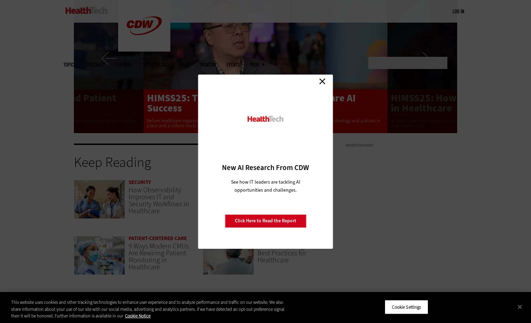
scroll to position [1338, 0]
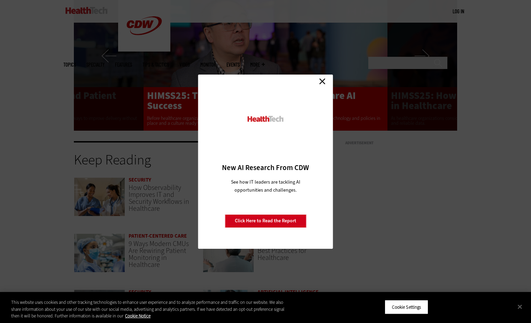
click at [324, 81] on link "Close" at bounding box center [322, 81] width 10 height 10
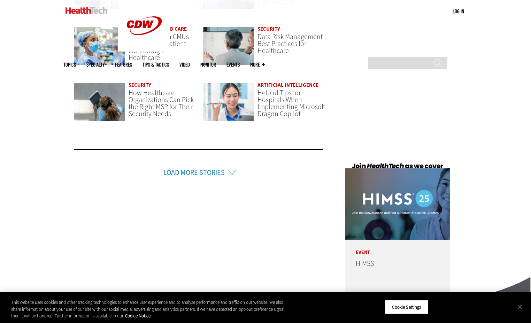
scroll to position [1647, 0]
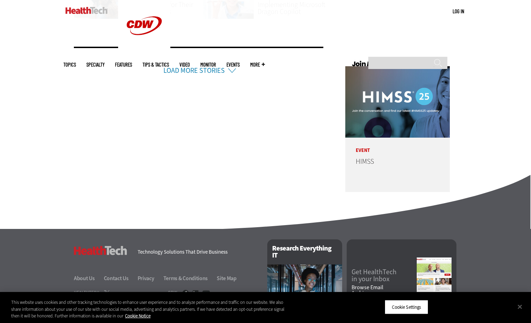
click at [220, 74] on link "Load More Stories" at bounding box center [193, 70] width 61 height 9
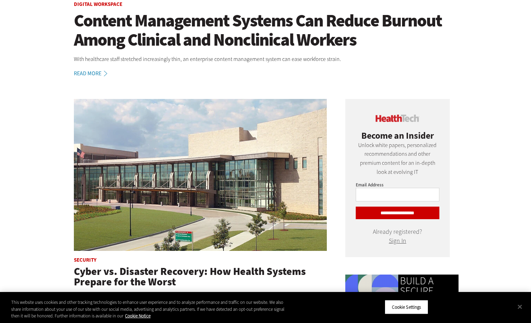
scroll to position [0, 0]
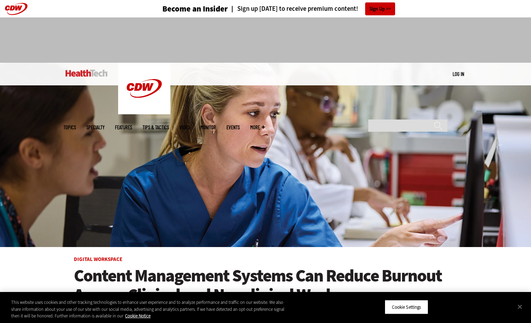
click at [265, 125] on span "More" at bounding box center [257, 127] width 15 height 5
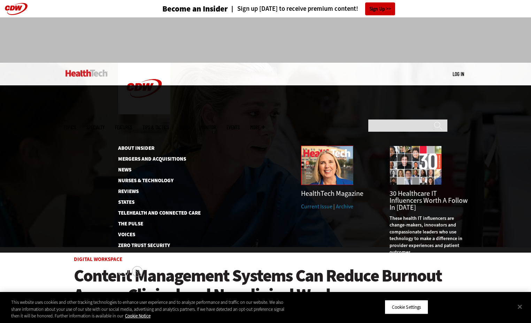
click at [321, 146] on img at bounding box center [327, 165] width 52 height 39
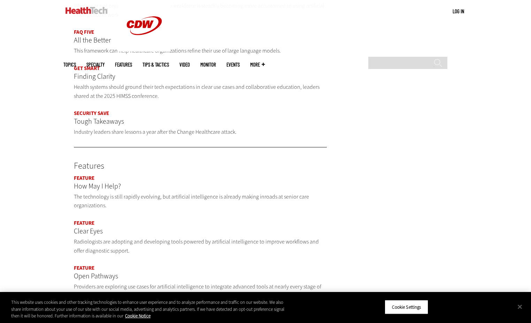
scroll to position [511, 0]
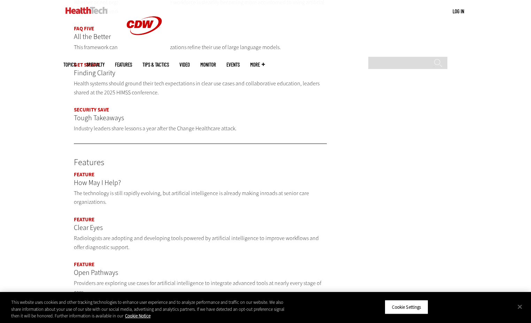
click at [91, 222] on p "Clear Eyes" at bounding box center [200, 227] width 253 height 11
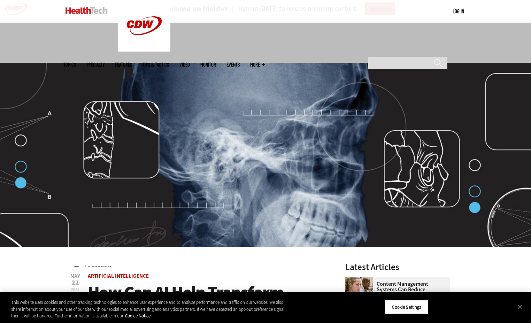
scroll to position [117, 0]
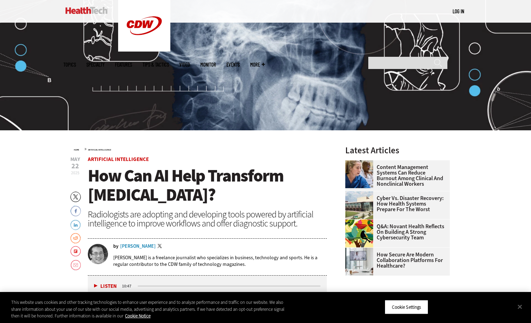
click at [140, 247] on div "Wylie Wong" at bounding box center [138, 246] width 36 height 5
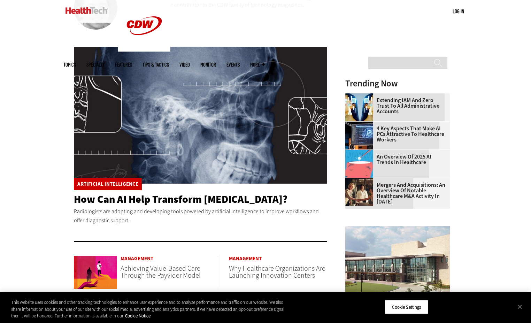
scroll to position [139, 0]
